Goal: Task Accomplishment & Management: Use online tool/utility

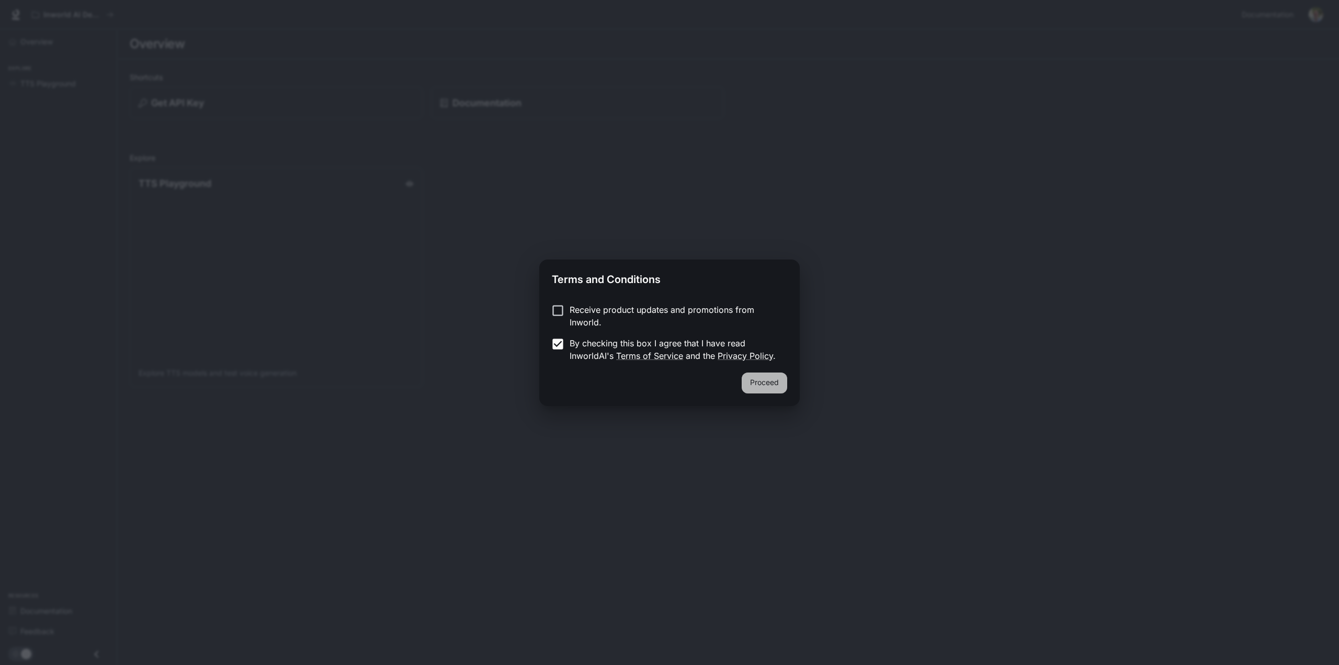
click at [761, 385] on button "Proceed" at bounding box center [764, 382] width 45 height 21
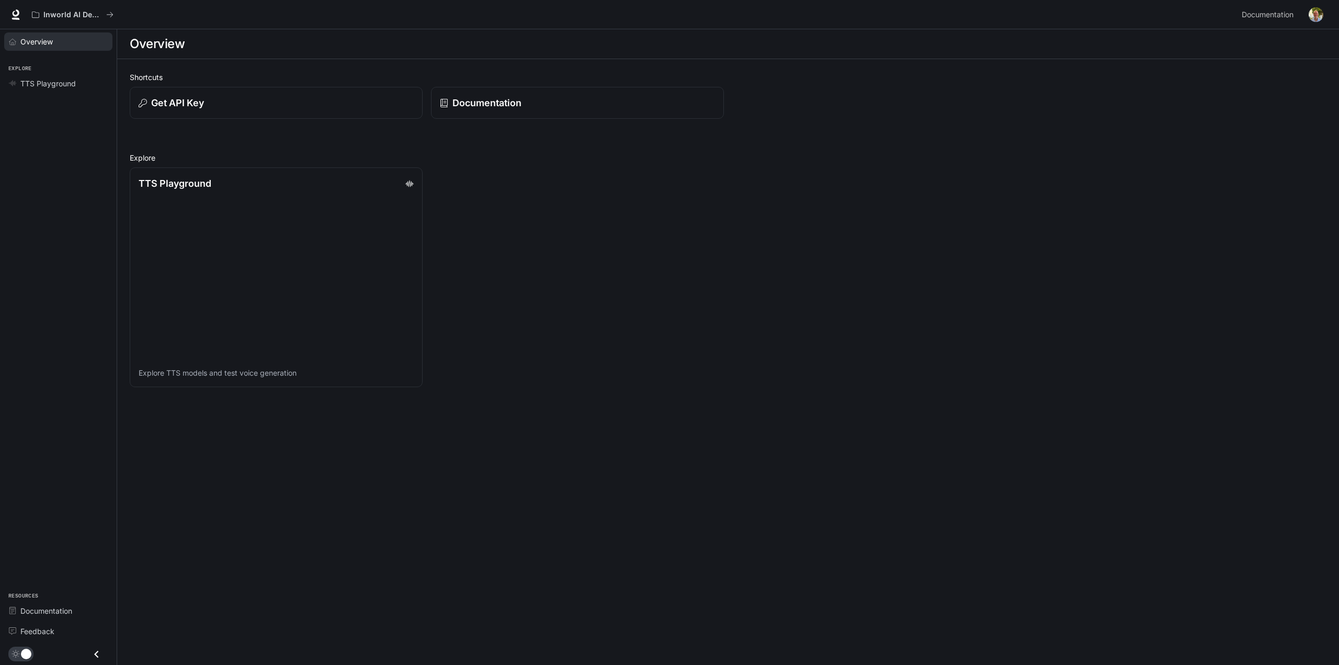
click at [47, 39] on span "Overview" at bounding box center [36, 41] width 32 height 11
click at [235, 103] on div "Get API Key" at bounding box center [276, 103] width 278 height 14
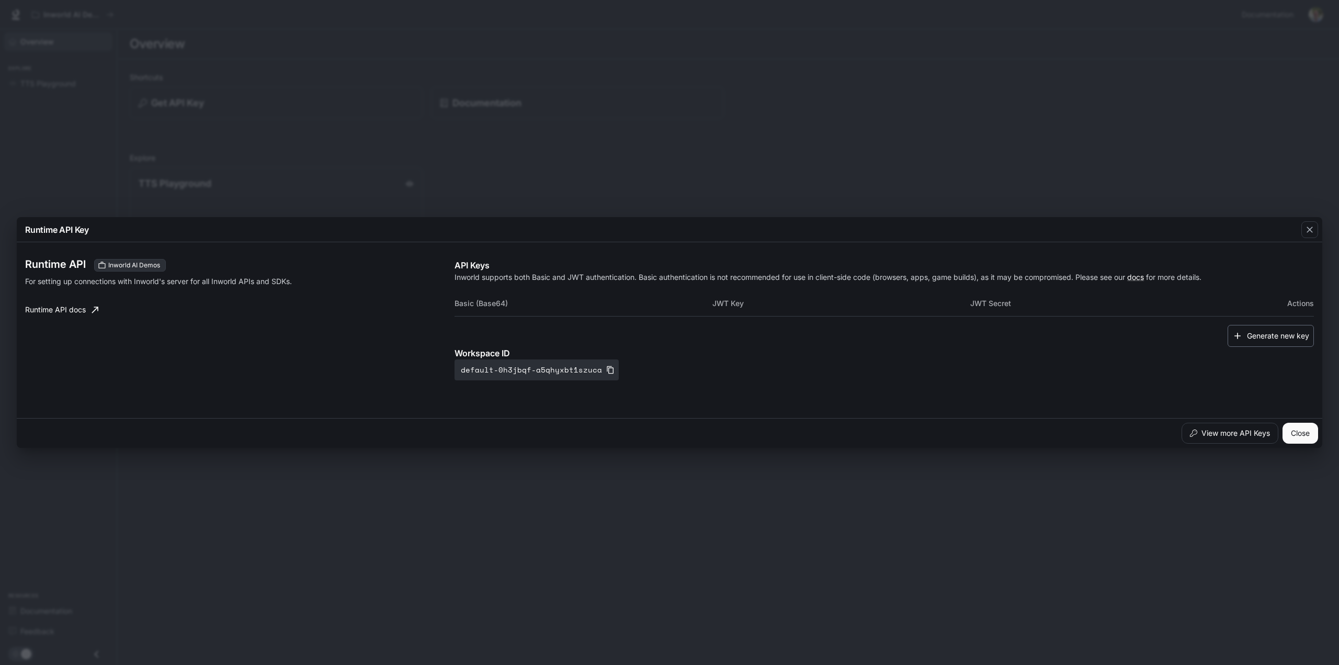
click at [1275, 334] on button "Generate new key" at bounding box center [1270, 336] width 86 height 22
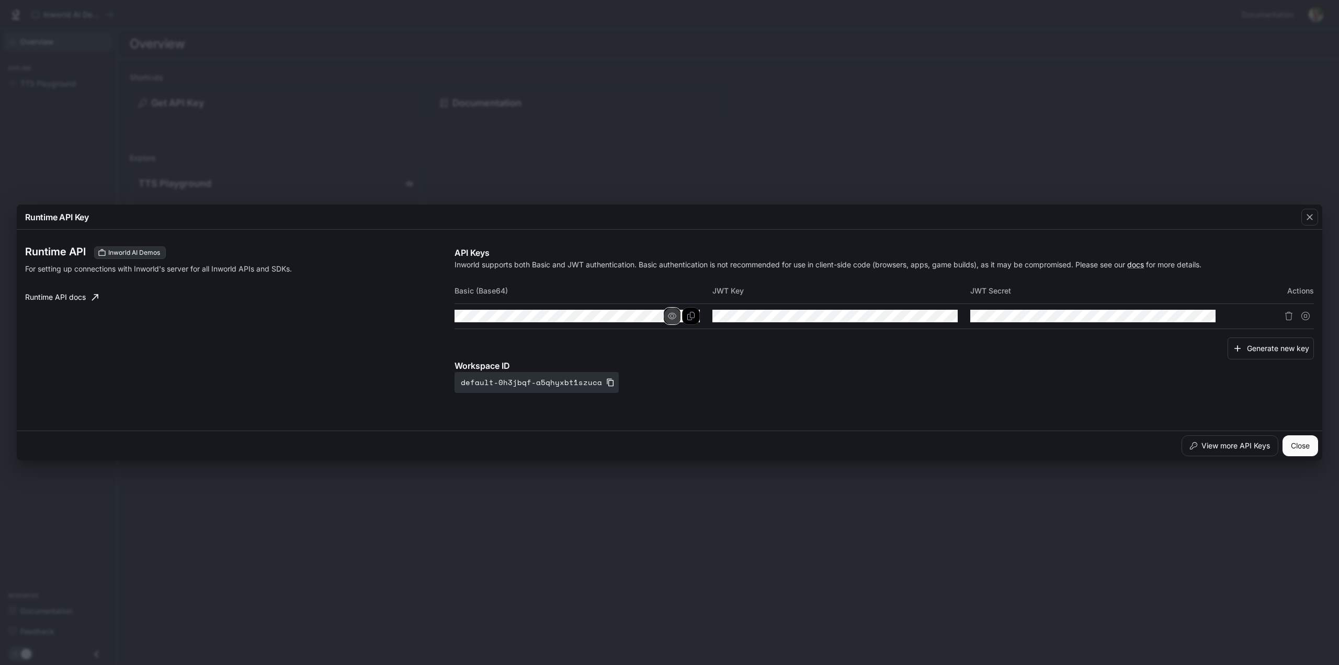
click at [665, 318] on button "button" at bounding box center [672, 316] width 18 height 18
click at [669, 318] on icon "button" at bounding box center [672, 316] width 8 height 8
click at [925, 316] on button "button" at bounding box center [930, 316] width 18 height 18
click at [1188, 319] on icon "button" at bounding box center [1188, 316] width 8 height 6
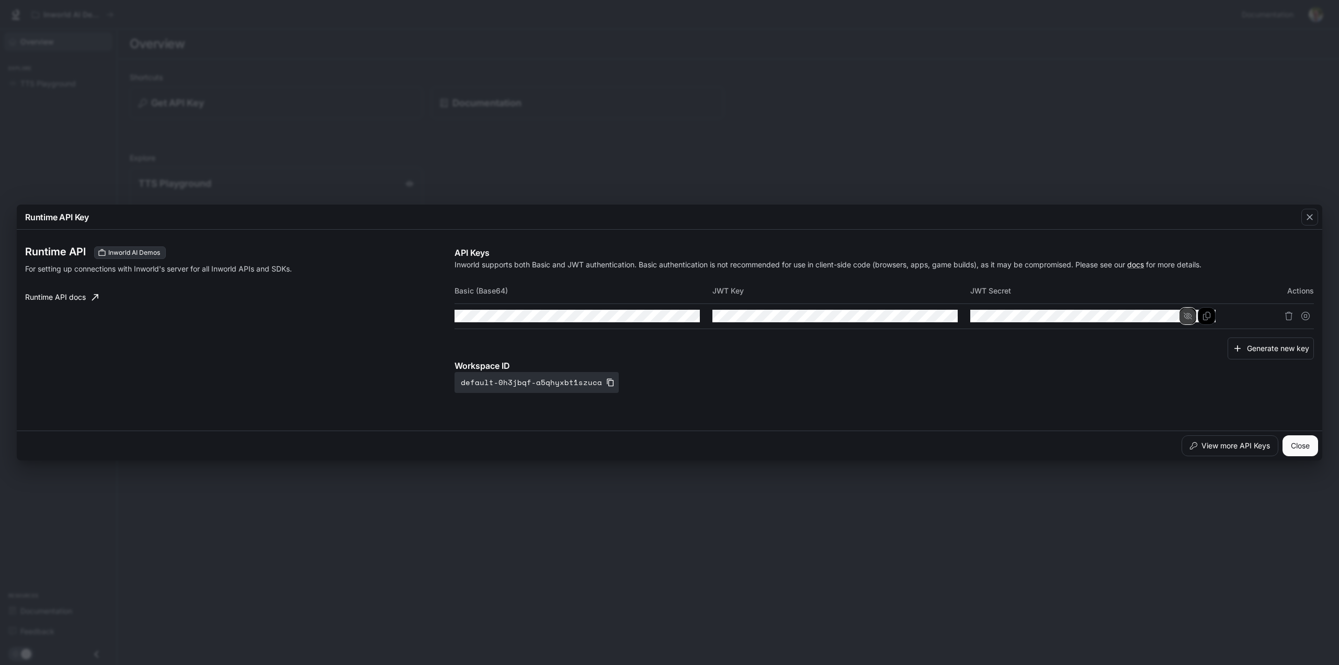
click at [1188, 319] on icon "button" at bounding box center [1188, 316] width 8 height 8
click at [61, 299] on link "Runtime API docs" at bounding box center [62, 297] width 82 height 21
